Goal: Transaction & Acquisition: Purchase product/service

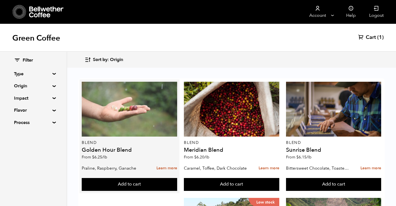
scroll to position [110, 0]
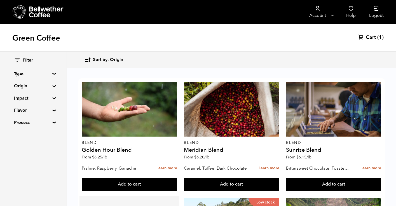
click at [123, 191] on button "Add to cart" at bounding box center [129, 184] width 95 height 13
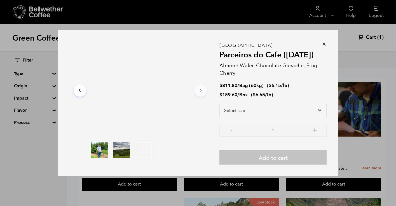
click at [324, 45] on icon at bounding box center [325, 44] width 6 height 6
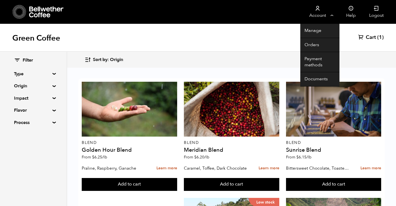
drag, startPoint x: 149, startPoint y: 124, endPoint x: 317, endPoint y: 1, distance: 207.7
click at [0, 24] on div "Store 1 Account Manage Orders" at bounding box center [198, 24] width 396 height 0
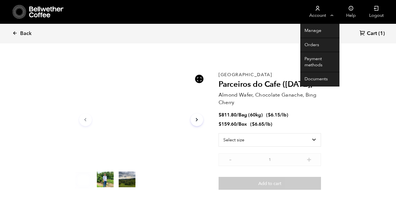
scroll to position [244, 240]
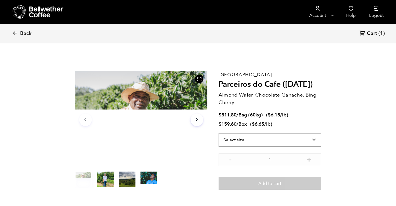
click at [259, 141] on select "Select size Bag (60kg) (132 lbs) Box (24 lbs)" at bounding box center [270, 139] width 103 height 13
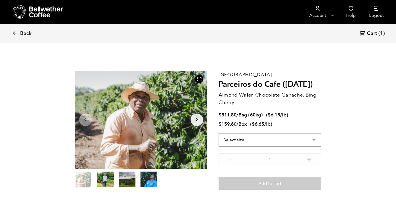
select select "bag-3"
click at [219, 133] on select "Select size Bag (60kg) (132 lbs) Box (24 lbs)" at bounding box center [270, 139] width 103 height 13
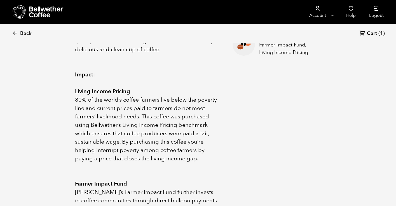
scroll to position [305, 0]
drag, startPoint x: 75, startPoint y: 57, endPoint x: 101, endPoint y: 59, distance: 25.8
click at [101, 70] on p "Impact:" at bounding box center [147, 74] width 144 height 8
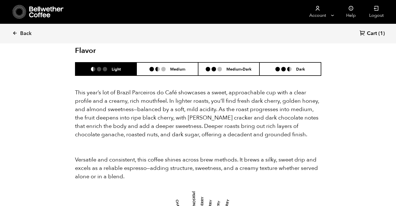
scroll to position [550, 0]
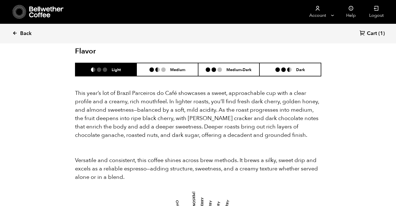
click at [20, 35] on link "Back" at bounding box center [29, 33] width 35 height 19
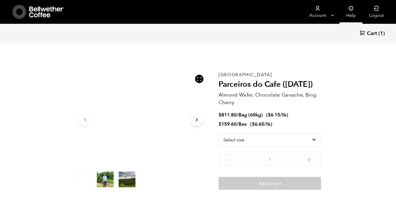
scroll to position [244, 240]
click at [262, 142] on select "Select size Bag (60kg) (132 lbs) Box (24 lbs)" at bounding box center [270, 139] width 103 height 13
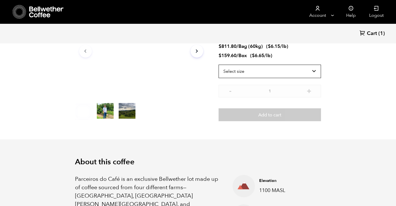
scroll to position [0, 0]
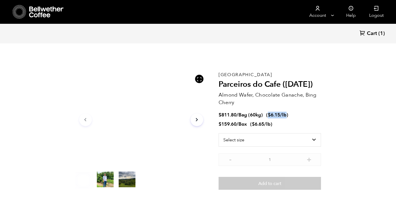
drag, startPoint x: 288, startPoint y: 115, endPoint x: 268, endPoint y: 115, distance: 19.3
click at [268, 115] on span "( $ 6.15 /lb )" at bounding box center [277, 115] width 22 height 6
copy span "$ 6.15 /lb"
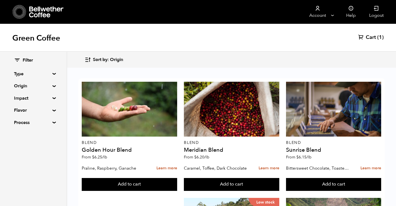
click at [52, 84] on div "Filter Type Blend Single Origin Decaf Seasonal Year Round Origin Blend Brazil B…" at bounding box center [33, 92] width 67 height 80
click at [53, 86] on summary "Origin" at bounding box center [33, 86] width 39 height 7
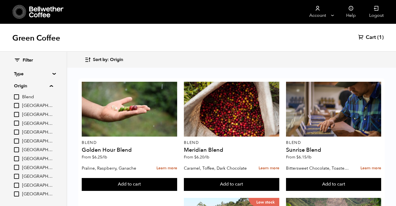
scroll to position [8, 0]
